Goal: Information Seeking & Learning: Learn about a topic

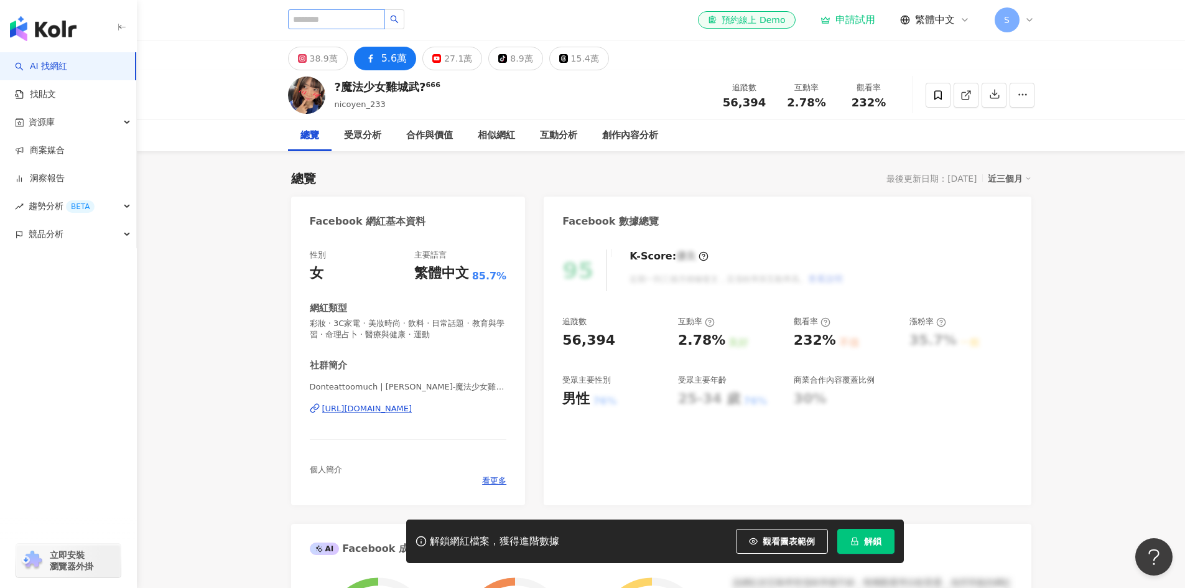
type input "**********"
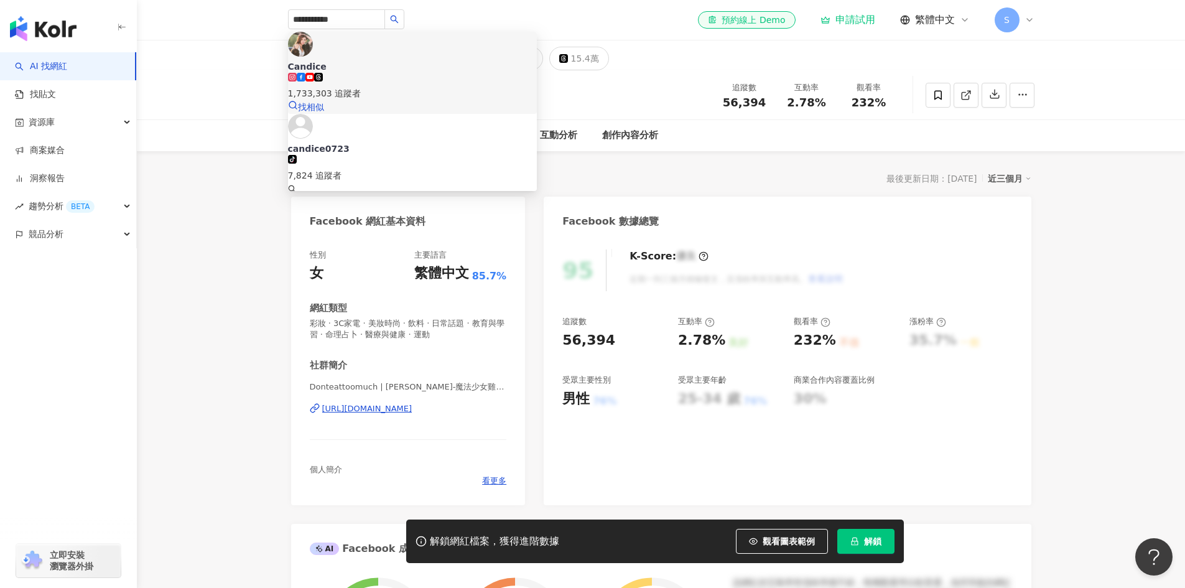
click at [323, 75] on span at bounding box center [318, 80] width 9 height 10
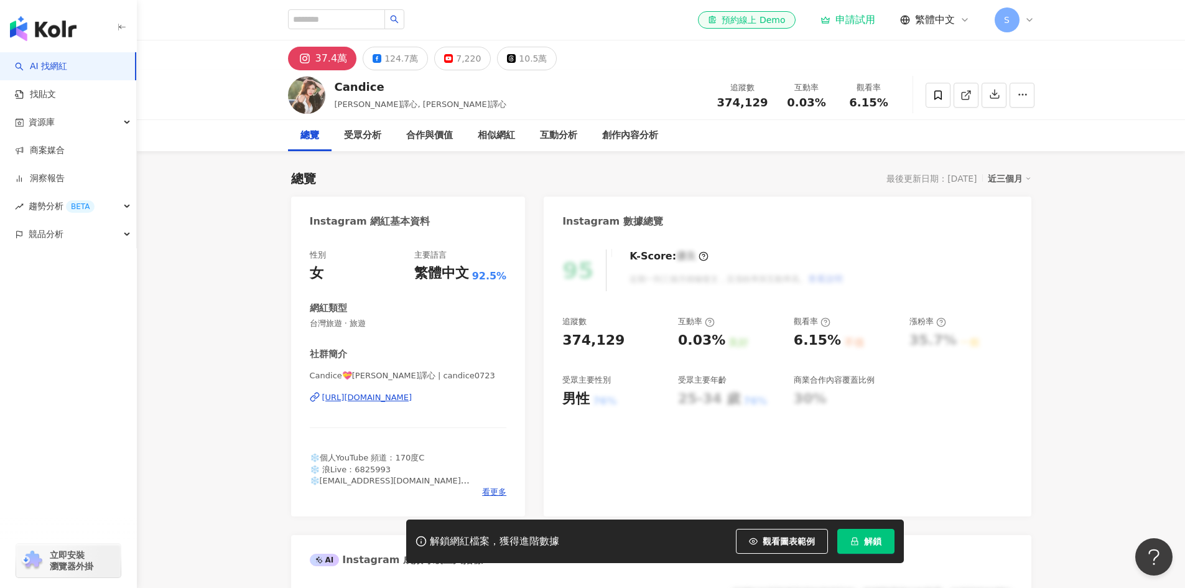
drag, startPoint x: 495, startPoint y: 406, endPoint x: 308, endPoint y: 413, distance: 187.4
click at [308, 413] on div "性別 女 主要語言 繁體中文 92.5% 網紅類型 台灣旅遊 · 旅遊 社群簡介 Candice💝蔡譯心 | candice0723 https://www.…" at bounding box center [408, 376] width 235 height 279
click at [390, 60] on div "124.7萬" at bounding box center [402, 58] width 34 height 17
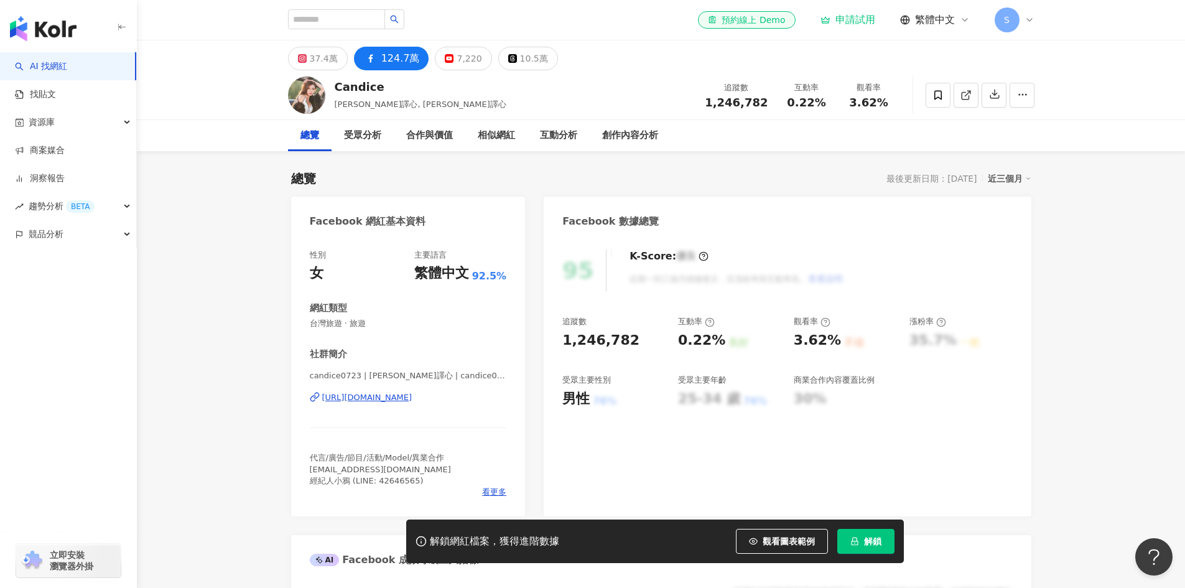
drag, startPoint x: 500, startPoint y: 406, endPoint x: 312, endPoint y: 406, distance: 188.5
click at [312, 406] on div "candice0723 | Candice蔡譯心 | candice0723 https://www.facebook.com/244524059021859" at bounding box center [408, 406] width 197 height 73
copy div "https://www.facebook.com/244524059021859"
click at [366, 21] on input "search" at bounding box center [336, 19] width 97 height 20
paste input "**********"
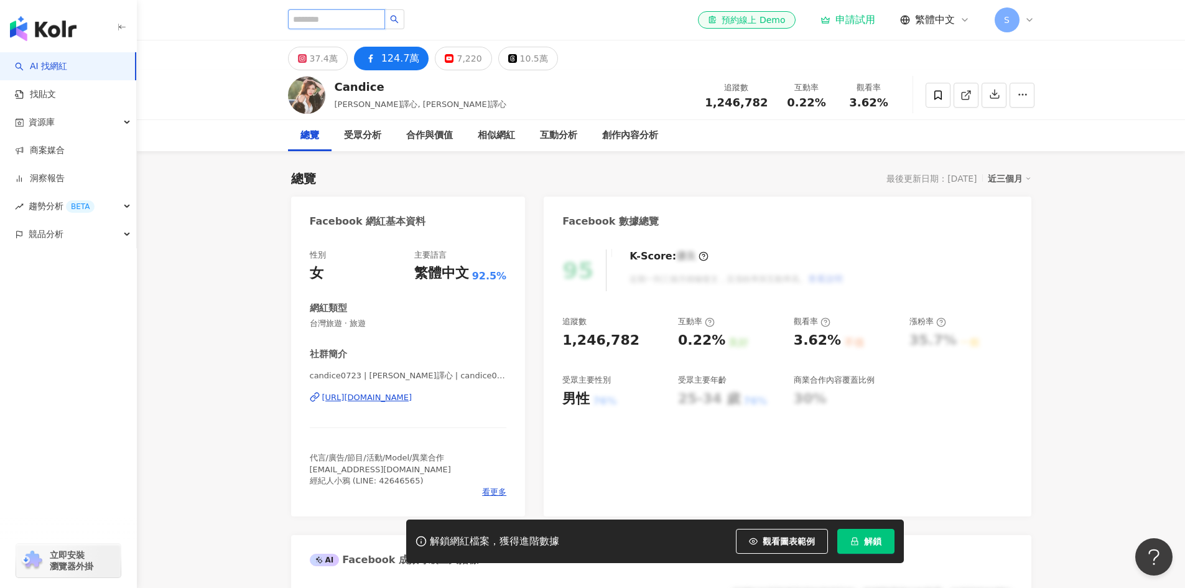
type input "**********"
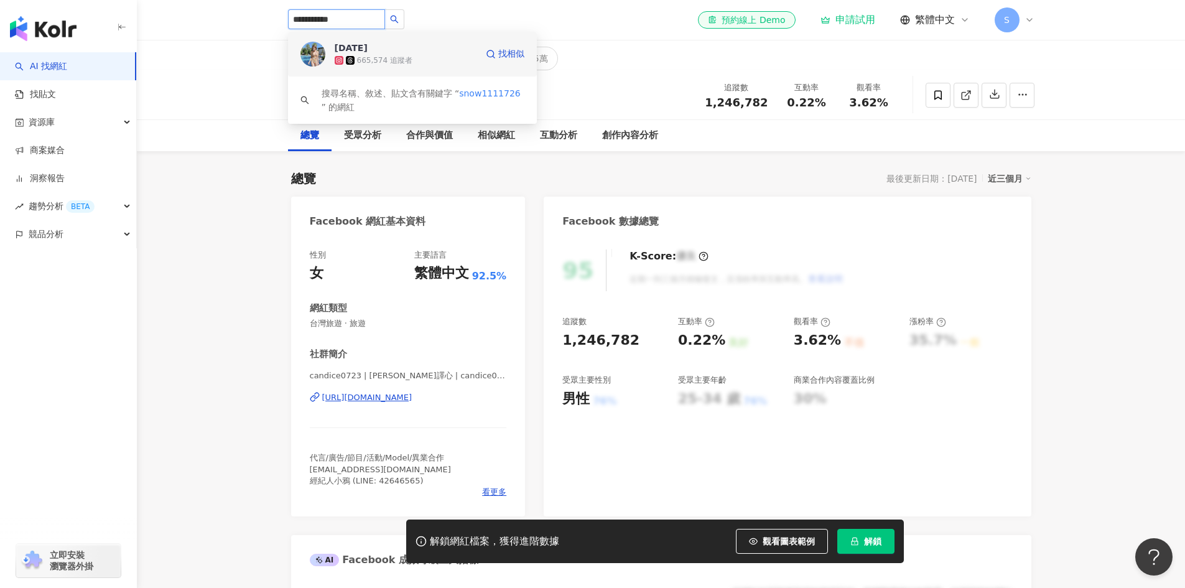
click at [364, 45] on span "小雪" at bounding box center [375, 48] width 81 height 12
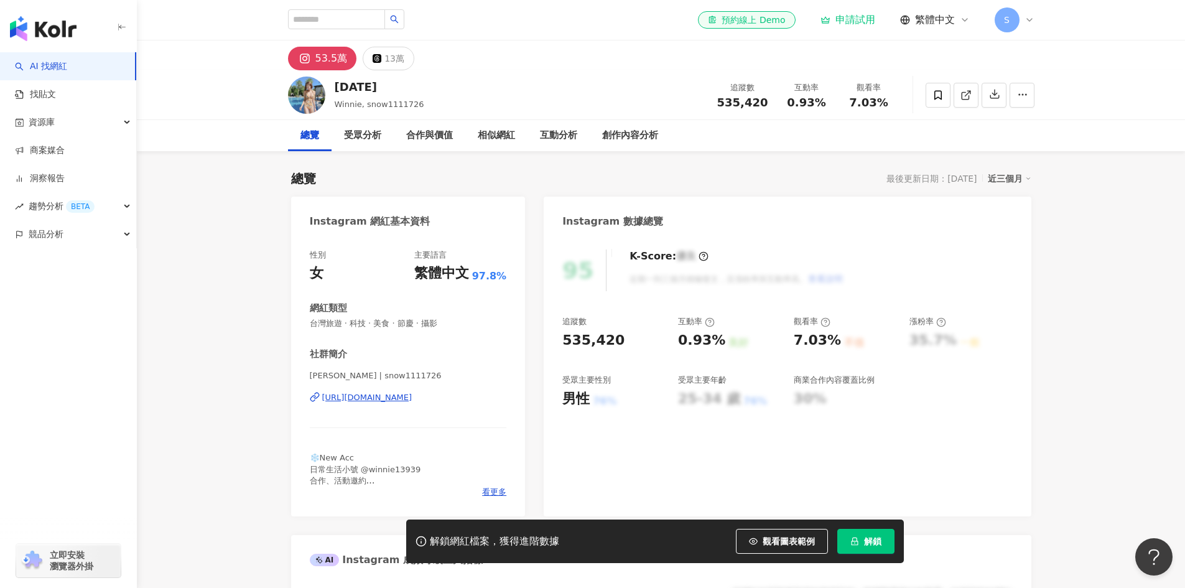
click at [317, 21] on input "search" at bounding box center [336, 19] width 97 height 20
paste input "**********"
type input "**********"
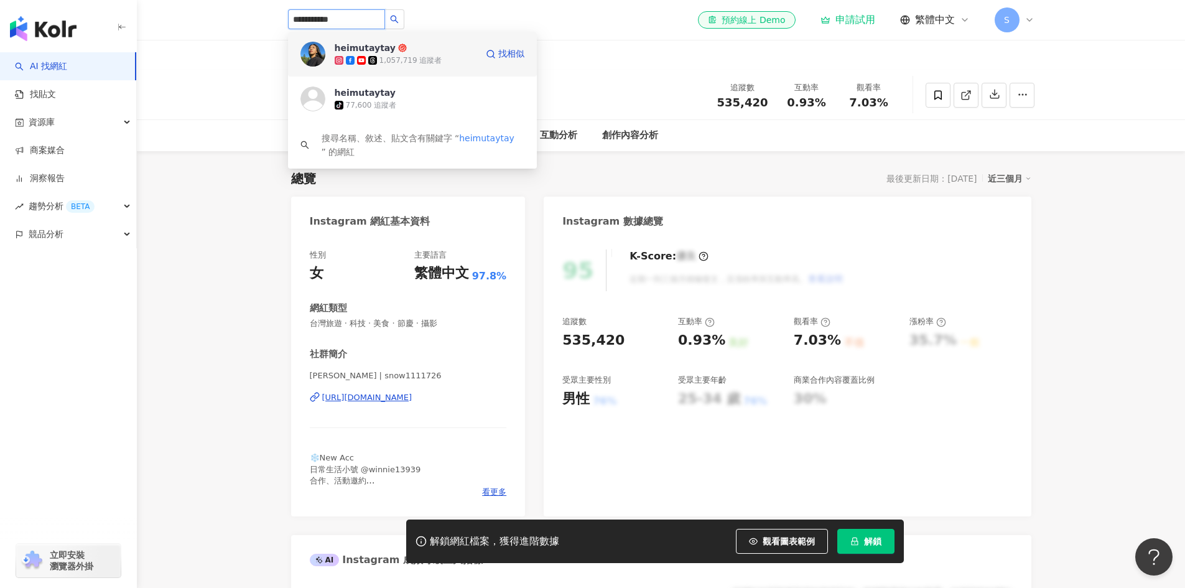
click at [403, 63] on div "1,057,719 追蹤者" at bounding box center [411, 60] width 63 height 11
click at [385, 17] on input "search" at bounding box center [336, 19] width 97 height 20
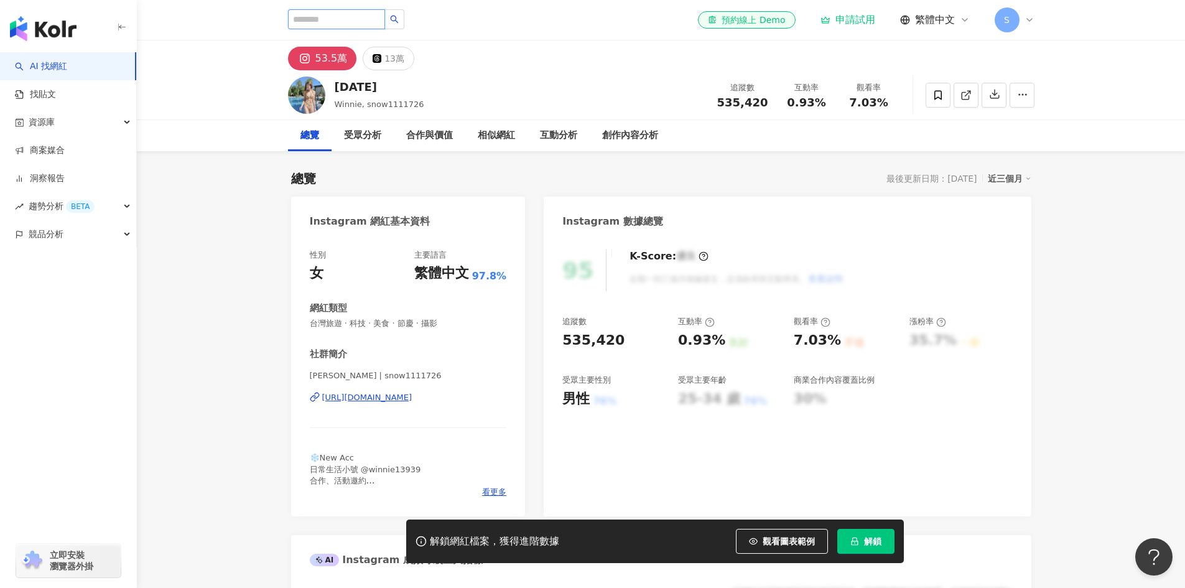
paste input "**********"
type input "**********"
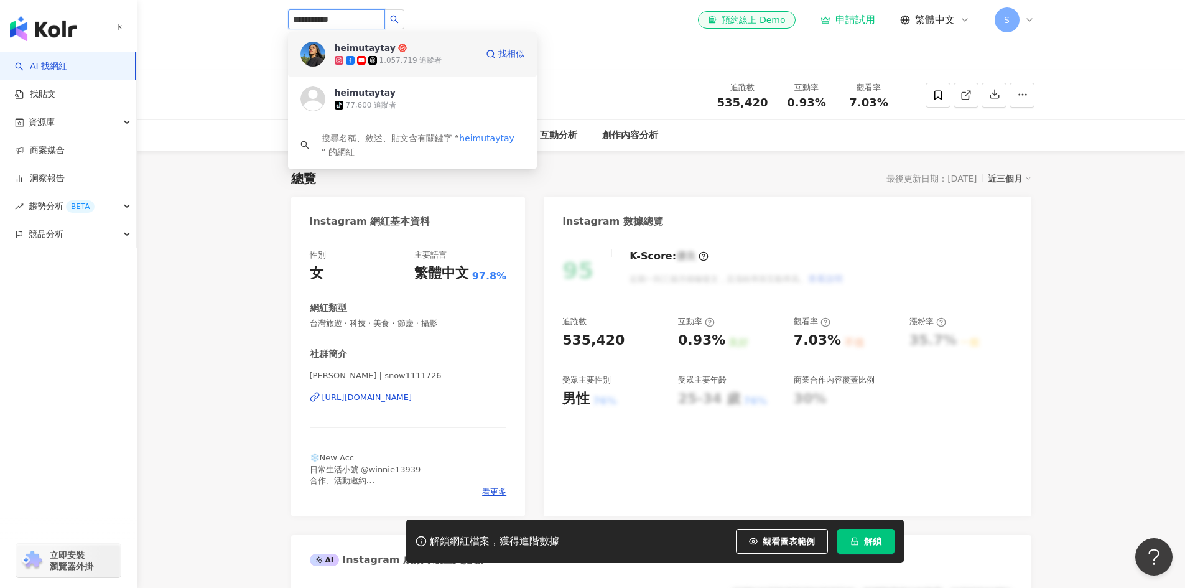
click at [396, 62] on div "1,057,719 追蹤者" at bounding box center [411, 60] width 63 height 11
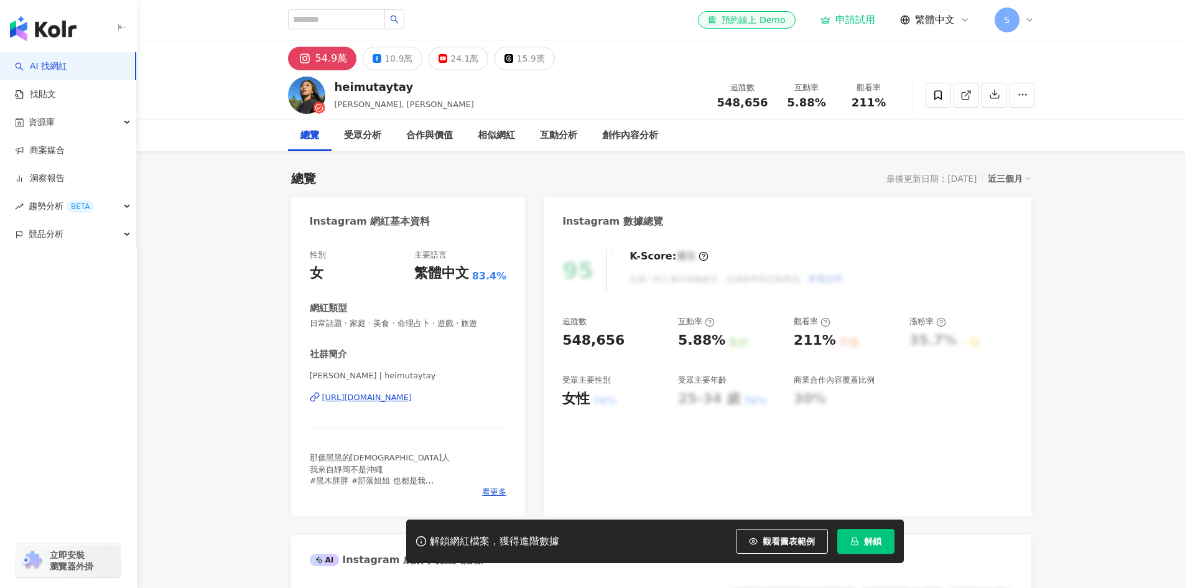
drag, startPoint x: 508, startPoint y: 400, endPoint x: 317, endPoint y: 404, distance: 191.0
click at [317, 404] on div "性別 女 主要語言 繁體中文 83.4% 網紅類型 日常話題 · 家庭 · 美食 · 命理占卜 · 遊戲 · 旅遊 社群簡介 黒木太太 | heimutayt…" at bounding box center [408, 376] width 235 height 279
click at [394, 57] on div "10.9萬" at bounding box center [399, 58] width 28 height 17
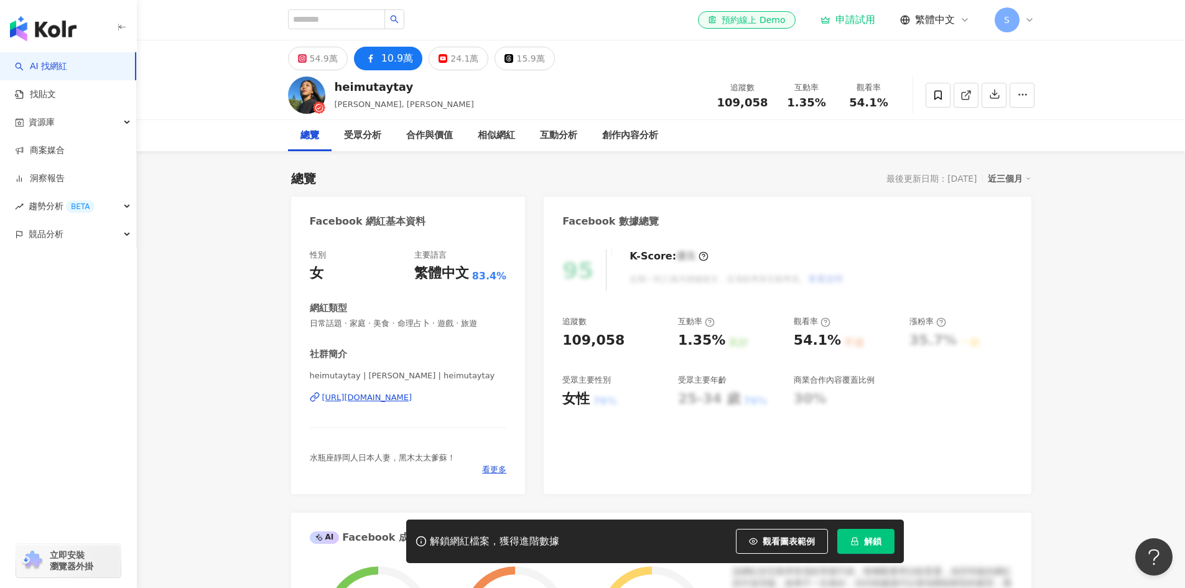
drag, startPoint x: 500, startPoint y: 407, endPoint x: 323, endPoint y: 409, distance: 177.3
click at [323, 409] on div "heimutaytay | 黒木太太 | heimutaytay https://www.facebook.com/111223428437292" at bounding box center [408, 406] width 197 height 73
copy div "https://www.facebook.com/111223428437292"
click at [493, 474] on span "看更多" at bounding box center [494, 469] width 24 height 11
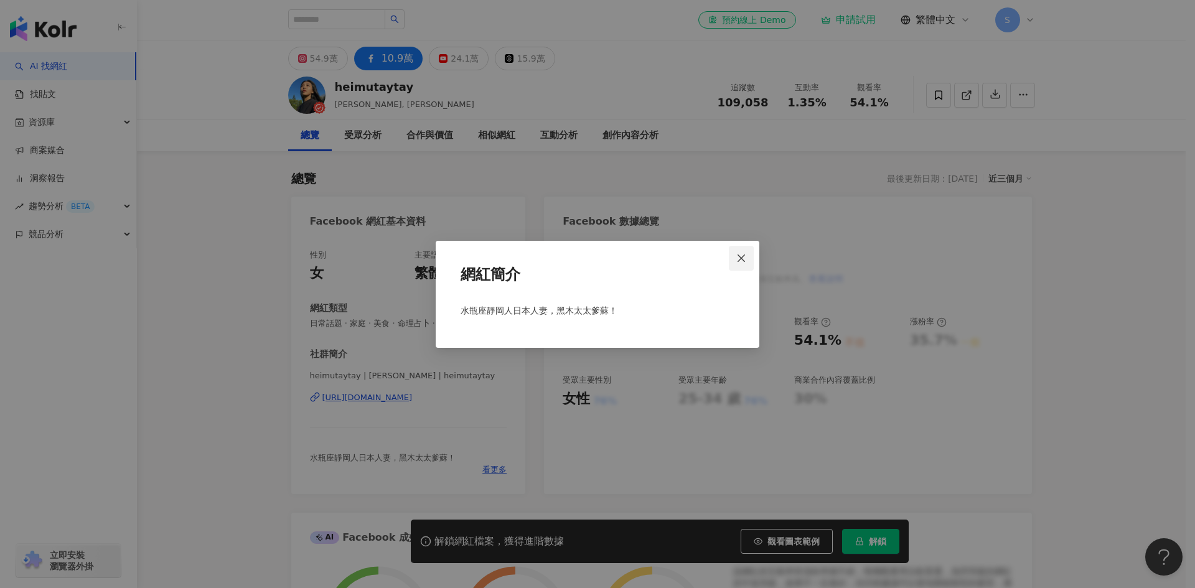
click at [742, 254] on icon "close" at bounding box center [741, 258] width 10 height 10
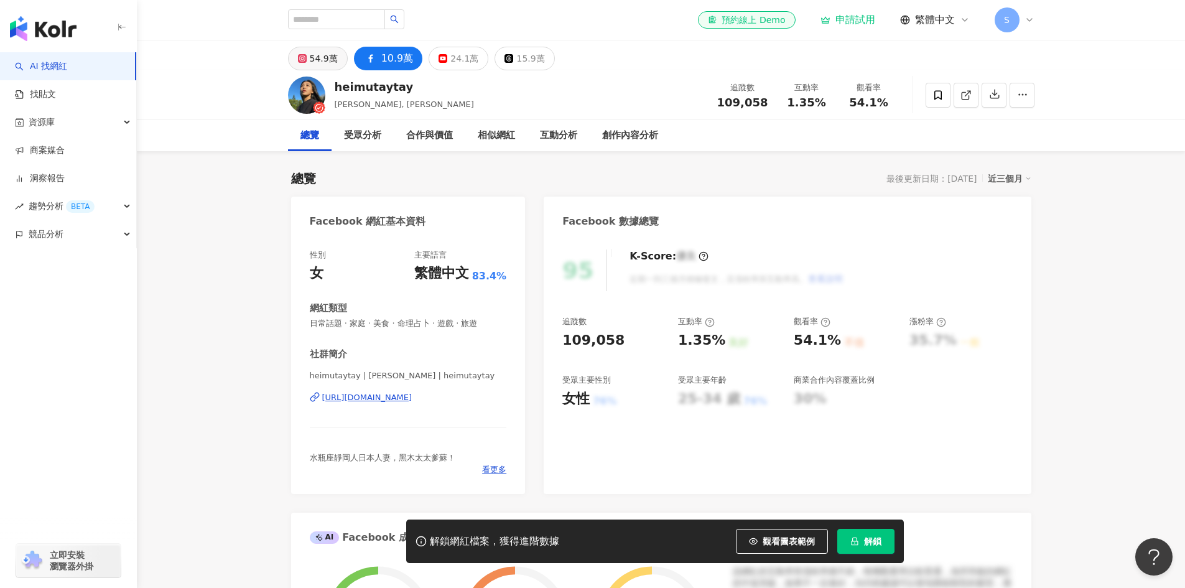
click at [317, 58] on div "54.9萬" at bounding box center [324, 58] width 28 height 17
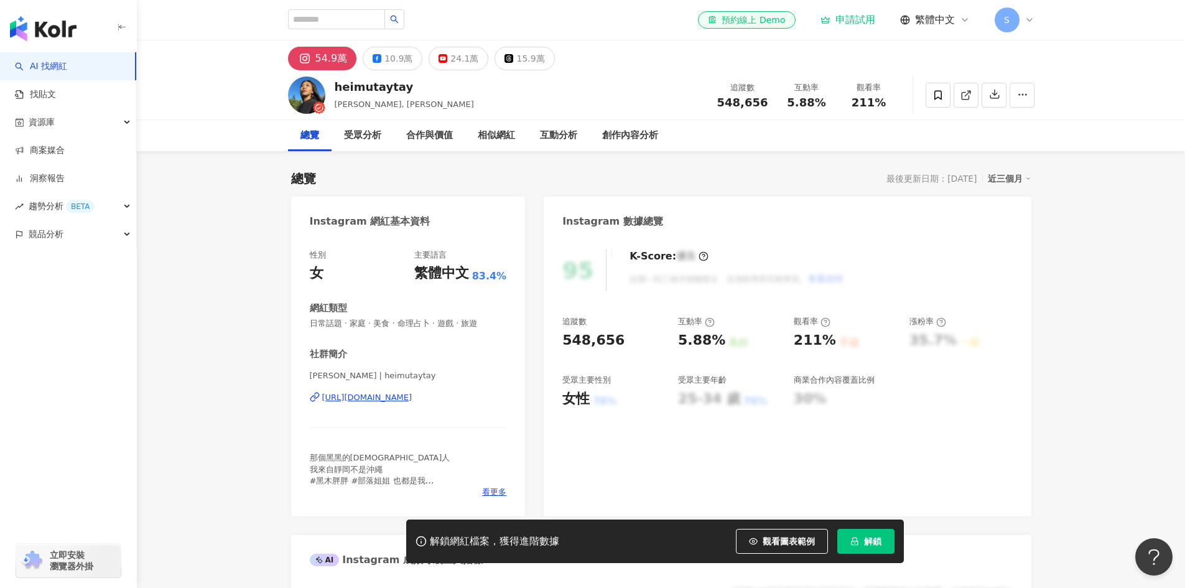
click at [503, 486] on div "那個黑黑的日本人 我來自靜岡不是沖繩 #黑木胖胖 #部落姐姐 也都是我 ⠀ ⠀ ⠀ ⠀ ⠀ Contact: hiroxixi26@gmail.com" at bounding box center [408, 469] width 197 height 34
click at [489, 489] on span "看更多" at bounding box center [494, 492] width 24 height 11
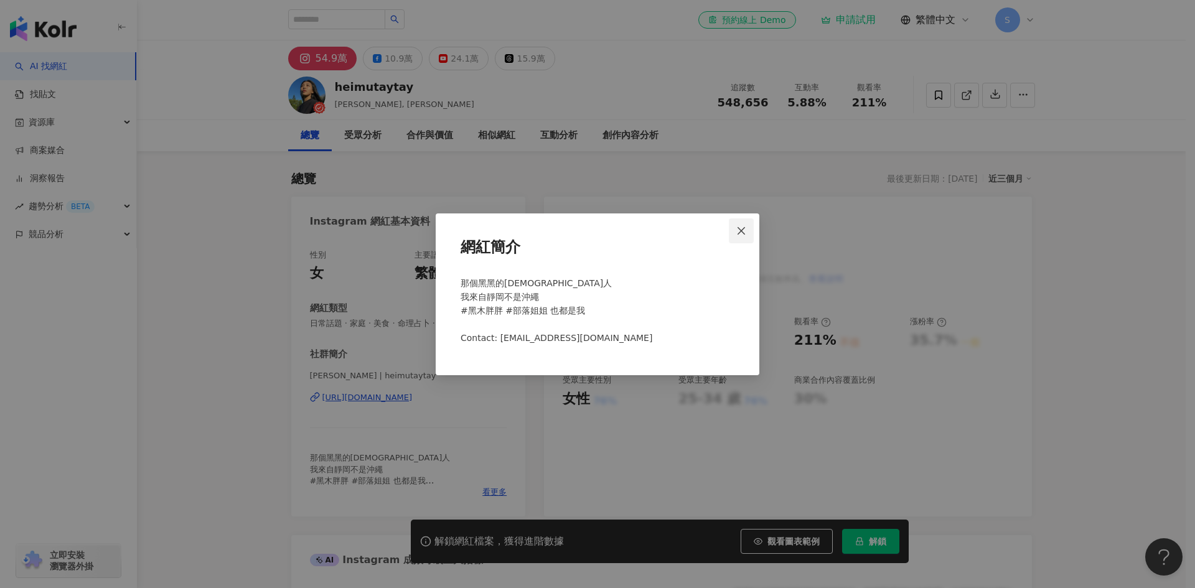
click at [745, 223] on button "Close" at bounding box center [741, 230] width 25 height 25
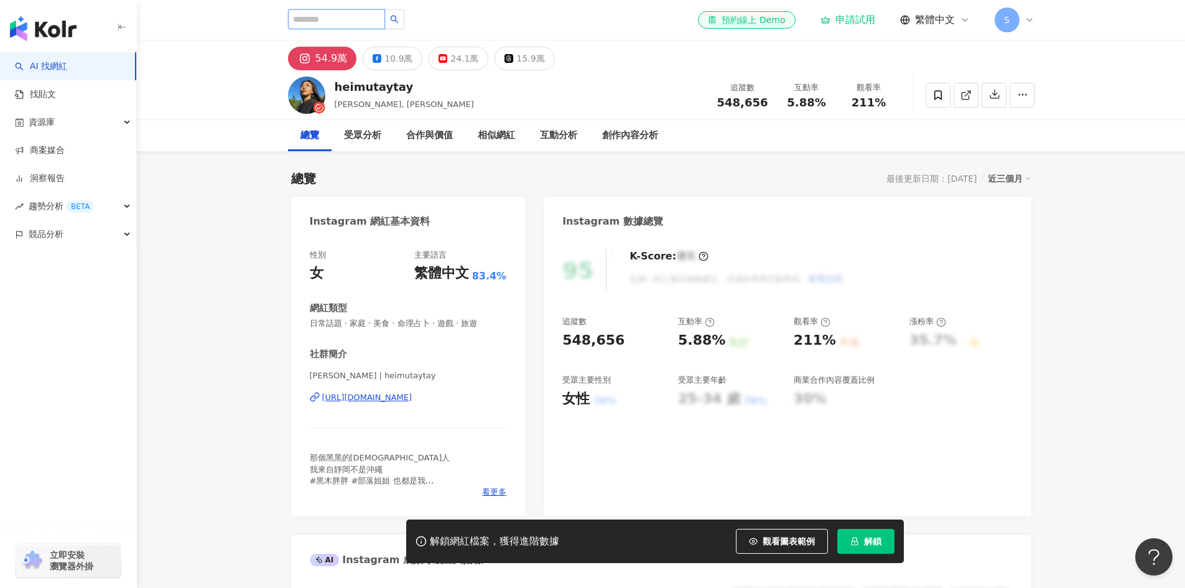
click at [332, 18] on input "search" at bounding box center [336, 19] width 97 height 20
paste input "**********"
type input "**********"
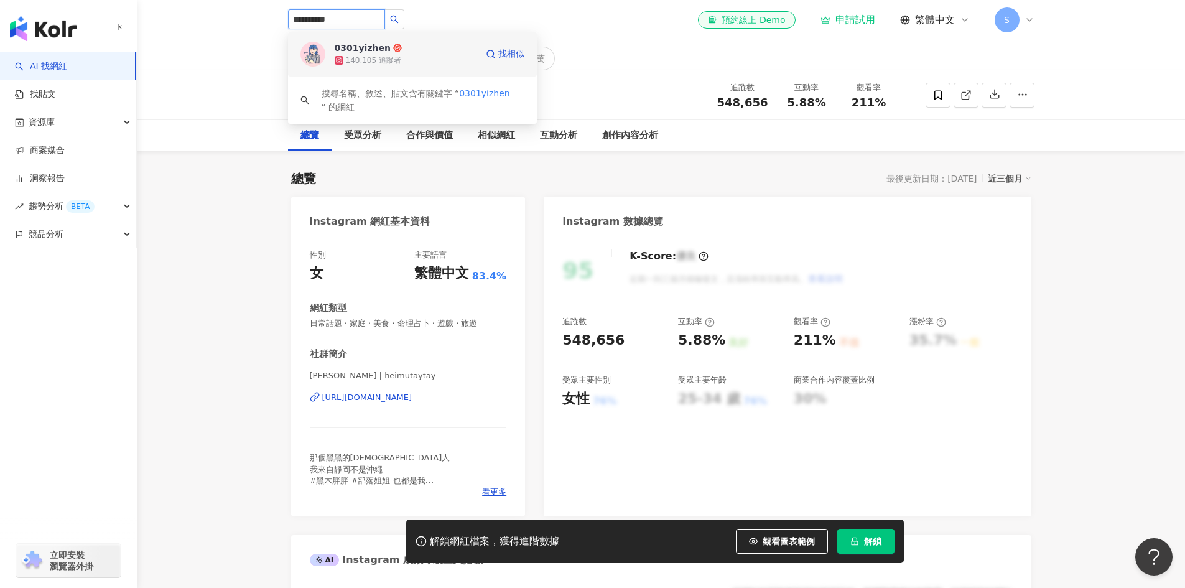
click at [370, 60] on div "140,105 追蹤者" at bounding box center [373, 60] width 55 height 11
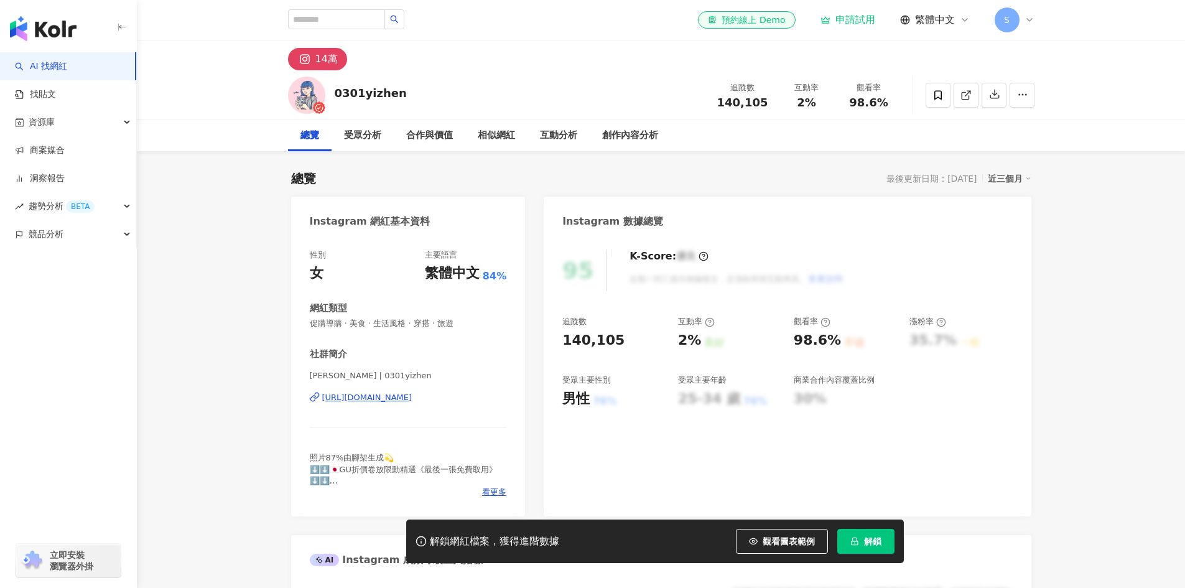
click at [301, 408] on div "性別 女 主要語言 繁體中文 84% 網紅類型 促購導購 · 美食 · 生活風格 · 穿搭 · 旅遊 社群簡介 [GEOGRAPHIC_DATA] | 030…" at bounding box center [408, 376] width 235 height 279
click at [496, 493] on span "看更多" at bounding box center [494, 492] width 24 height 11
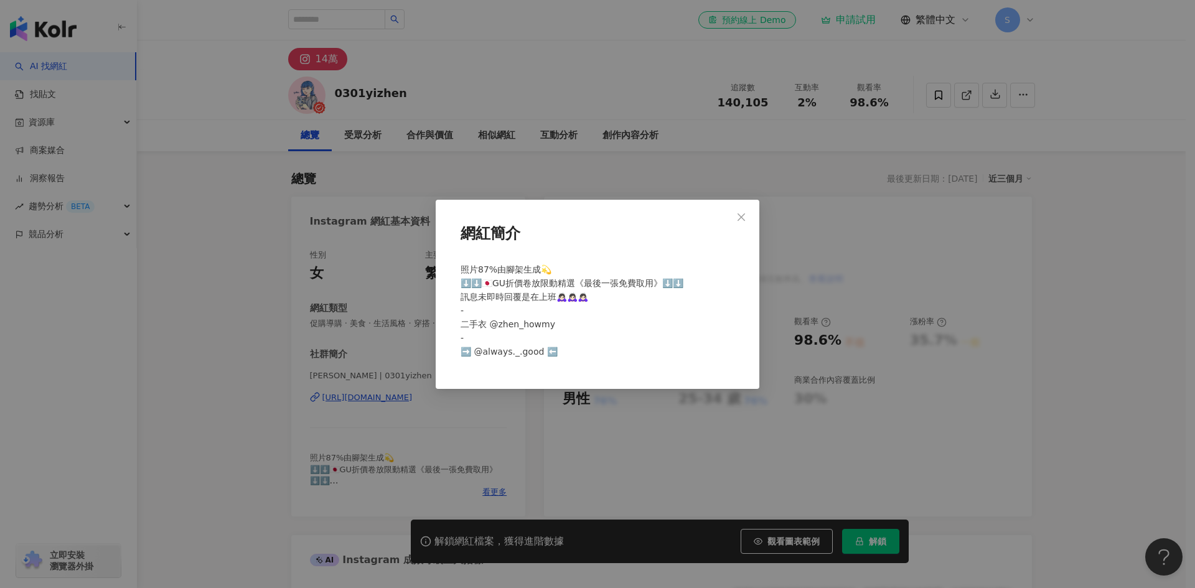
click at [479, 356] on span "照片87%由腳架生成💫 ⬇️⬇️🇯🇵GU折價卷放限動精選《最後一張免費取用》⬇️⬇️ 訊息未即時回覆是在上班🙇🏻‍♀️🙇🏻‍♀️🙇🏻‍♀️ - 二手衣 @zh…" at bounding box center [571, 310] width 223 height 92
click at [465, 354] on span "照片87%由腳架生成💫 ⬇️⬇️🇯🇵GU折價卷放限動精選《最後一張免費取用》⬇️⬇️ 訊息未即時回覆是在上班🙇🏻‍♀️🙇🏻‍♀️🙇🏻‍♀️ - 二手衣 @zh…" at bounding box center [571, 310] width 223 height 92
drag, startPoint x: 475, startPoint y: 350, endPoint x: 523, endPoint y: 349, distance: 47.9
click at [523, 349] on span "照片87%由腳架生成💫 ⬇️⬇️🇯🇵GU折價卷放限動精選《最後一張免費取用》⬇️⬇️ 訊息未即時回覆是在上班🙇🏻‍♀️🙇🏻‍♀️🙇🏻‍♀️ - 二手衣 @zh…" at bounding box center [571, 310] width 223 height 92
drag, startPoint x: 523, startPoint y: 349, endPoint x: 535, endPoint y: 348, distance: 11.8
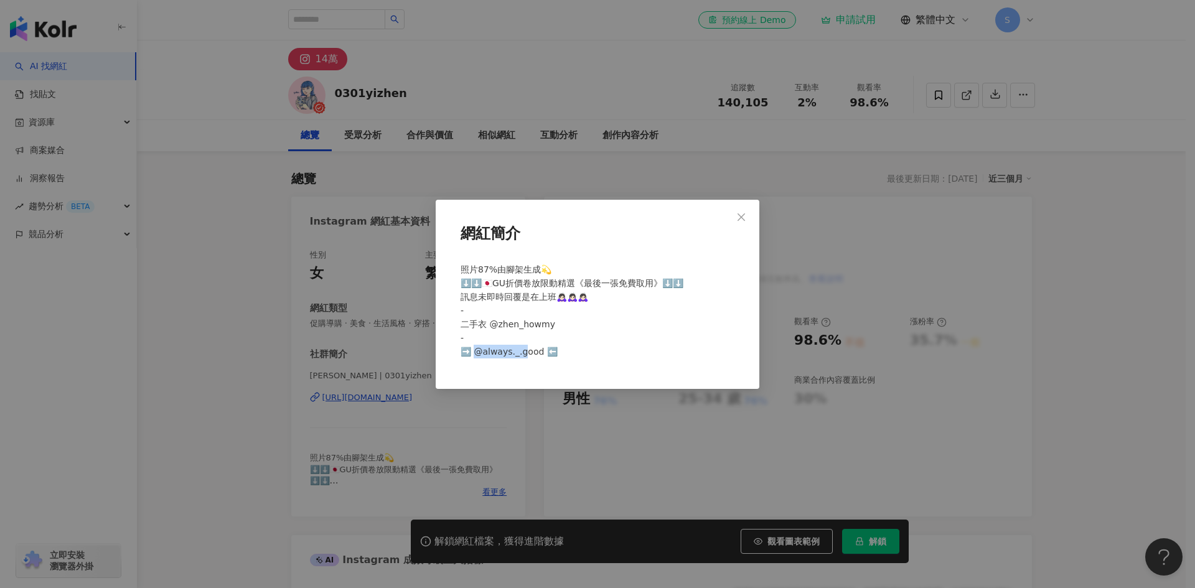
click at [524, 349] on span "照片87%由腳架生成💫 ⬇️⬇️🇯🇵GU折價卷放限動精選《最後一張免費取用》⬇️⬇️ 訊息未即時回覆是在上班🙇🏻‍♀️🙇🏻‍♀️🙇🏻‍♀️ - 二手衣 @zh…" at bounding box center [571, 310] width 223 height 92
click at [612, 339] on div "照片87%由腳架生成💫 ⬇️⬇️🇯🇵GU折價卷放限動精選《最後一張免費取用》⬇️⬇️ 訊息未即時回覆是在上班🙇🏻‍♀️🙇🏻‍♀️🙇🏻‍♀️ - 二手衣 @zh…" at bounding box center [597, 316] width 284 height 116
click at [746, 216] on icon "close" at bounding box center [741, 217] width 10 height 10
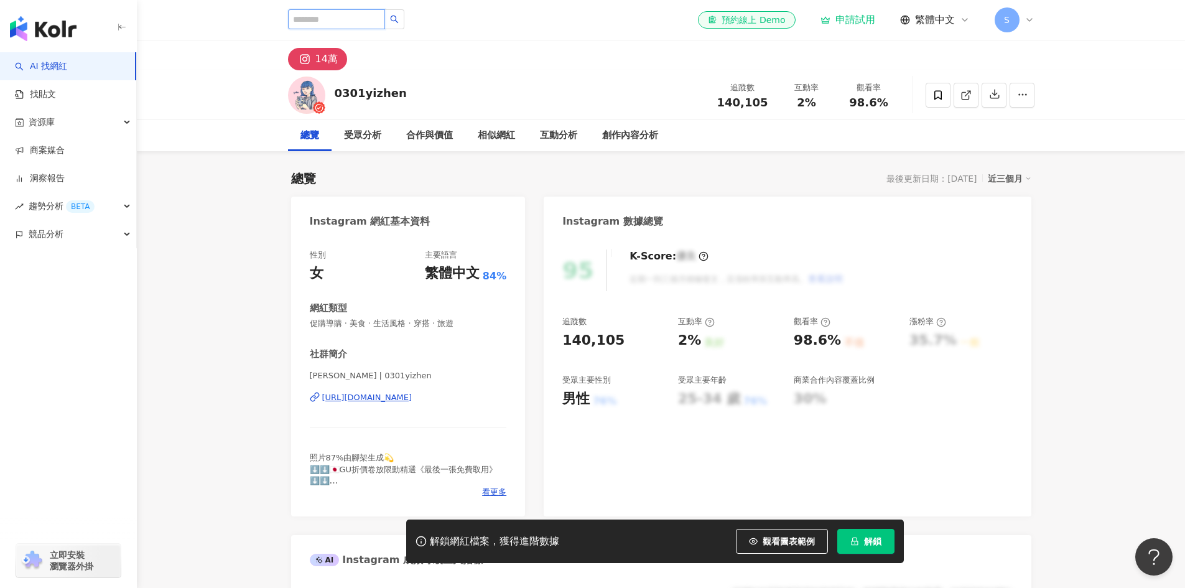
click at [385, 21] on input "search" at bounding box center [336, 19] width 97 height 20
paste input "**********"
type input "**********"
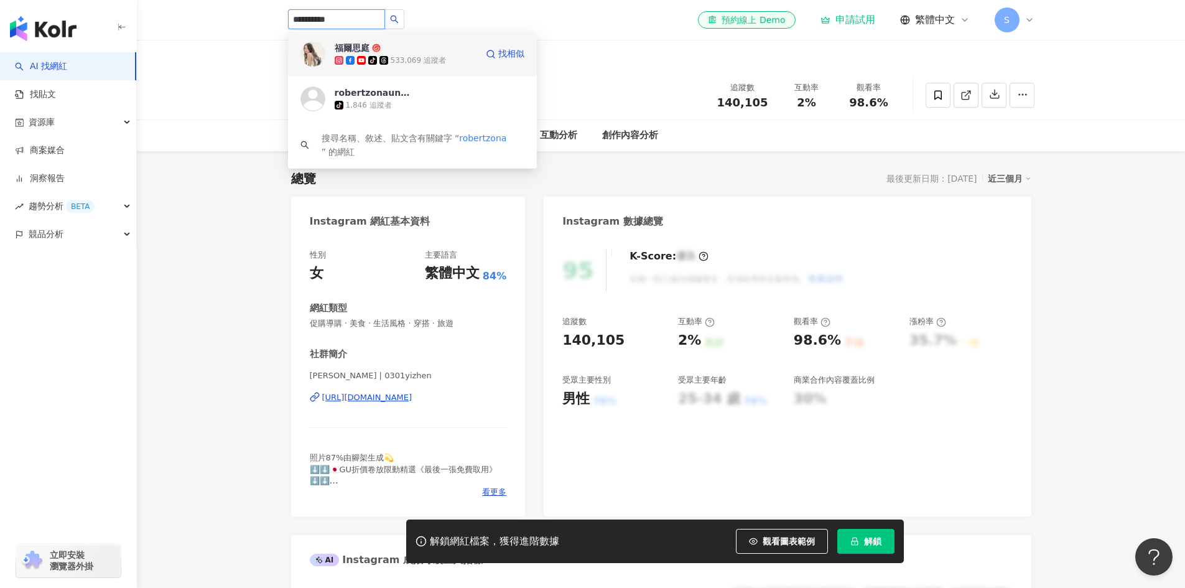
click at [393, 42] on span "福爾思庭" at bounding box center [375, 48] width 81 height 12
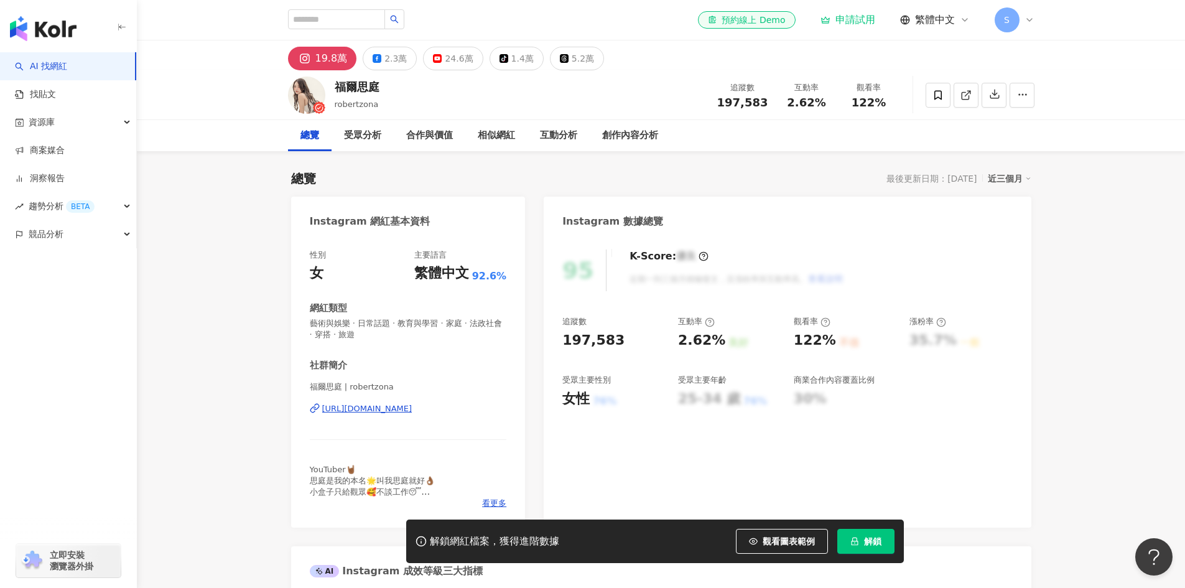
drag, startPoint x: 1175, startPoint y: 244, endPoint x: 1157, endPoint y: 247, distance: 17.7
drag, startPoint x: 474, startPoint y: 417, endPoint x: 287, endPoint y: 419, distance: 186.7
copy div "[URL][DOMAIN_NAME]"
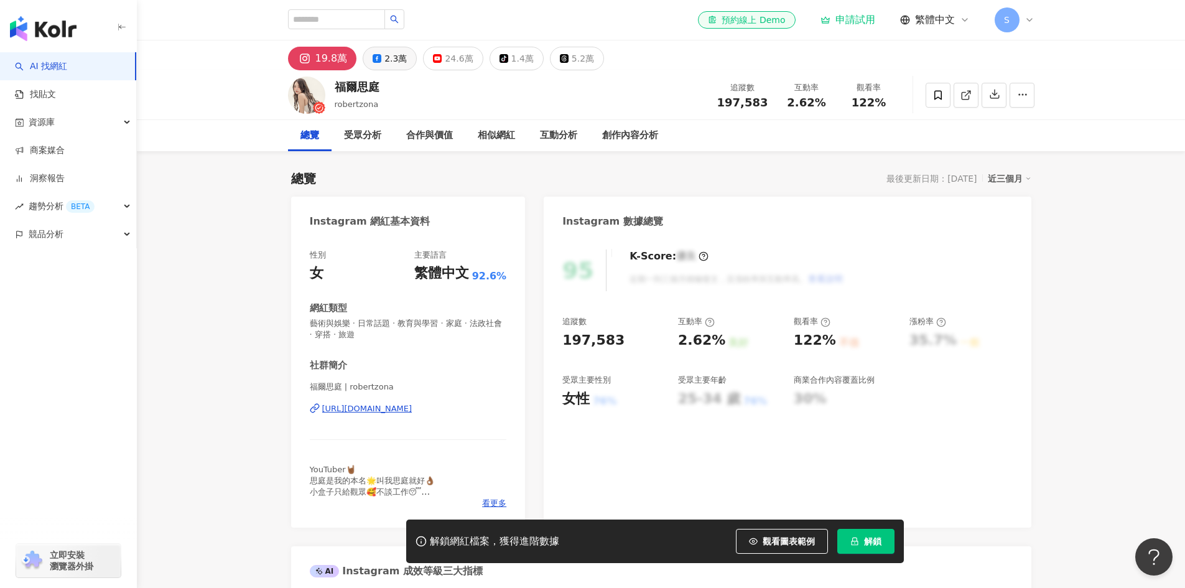
click at [374, 65] on button "2.3萬" at bounding box center [390, 59] width 54 height 24
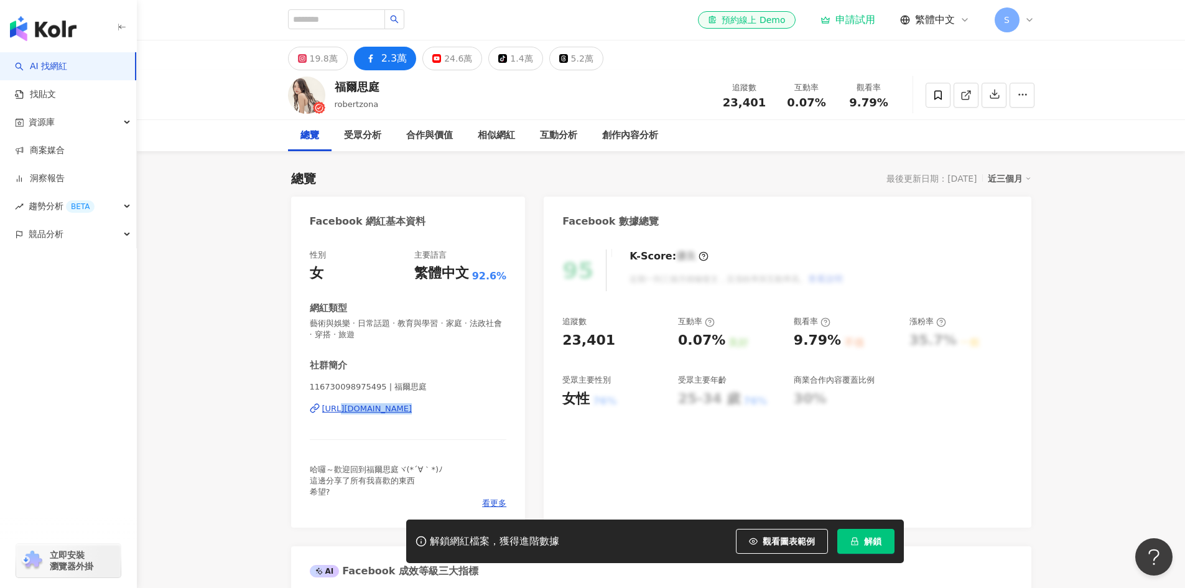
drag, startPoint x: 513, startPoint y: 427, endPoint x: 311, endPoint y: 426, distance: 202.2
click at [310, 426] on div "性別 女 主要語言 繁體中文 92.6% 網紅類型 藝術與娛樂 · 日常話題 · 教育與學習 · 家庭 · 法政社會 · 穿搭 · 旅遊 社群簡介 11673…" at bounding box center [408, 382] width 235 height 291
copy div "[URL][DOMAIN_NAME]"
